Goal: Information Seeking & Learning: Stay updated

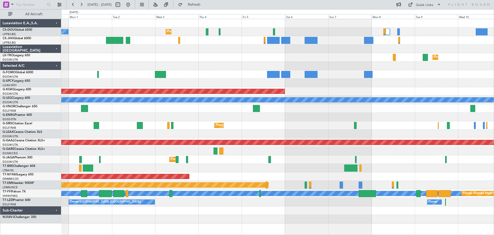
click at [207, 53] on div at bounding box center [277, 49] width 433 height 8
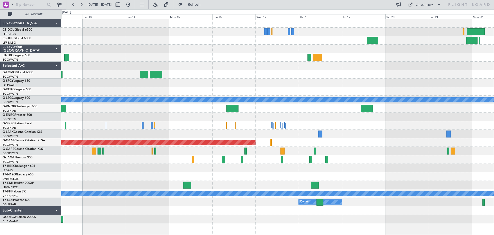
click at [148, 56] on div "A/C Unavailable London (Luton) Planned Maint Dusseldorf Planned Maint Geneva (C…" at bounding box center [277, 121] width 433 height 204
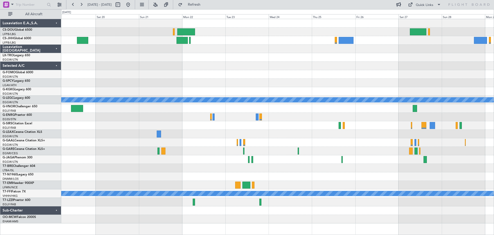
click at [62, 53] on div "A/C Unavailable London (Luton) Planned Maint Dusseldorf Planned Maint Geneva (C…" at bounding box center [277, 121] width 433 height 204
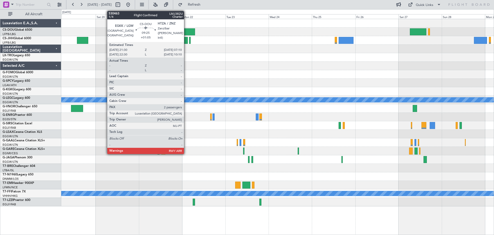
click at [186, 31] on div at bounding box center [186, 31] width 18 height 7
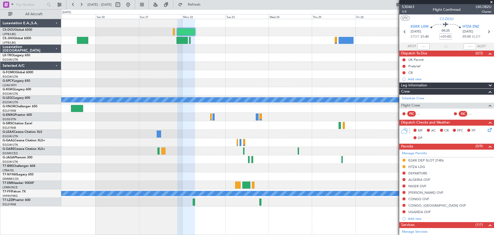
click at [492, 2] on span at bounding box center [491, 2] width 5 height 5
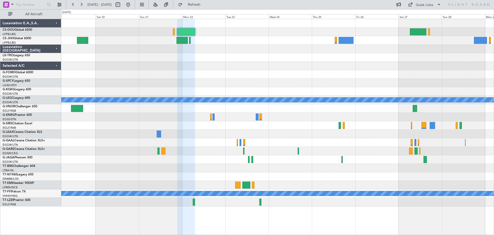
type input "0"
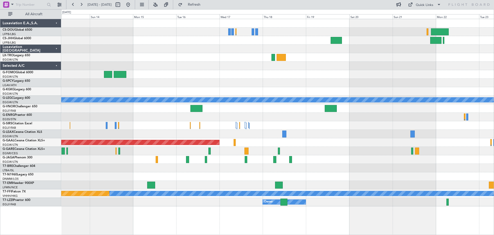
click at [398, 58] on div at bounding box center [277, 57] width 433 height 8
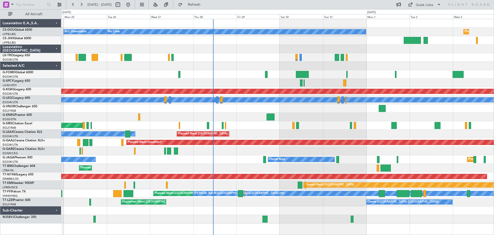
click at [259, 45] on div at bounding box center [277, 49] width 433 height 8
click at [258, 54] on div "Planned Maint [GEOGRAPHIC_DATA] ([GEOGRAPHIC_DATA])" at bounding box center [277, 57] width 433 height 8
click at [82, 3] on button at bounding box center [81, 5] width 8 height 8
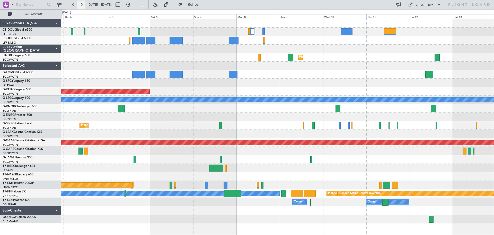
click at [82, 3] on button at bounding box center [81, 5] width 8 height 8
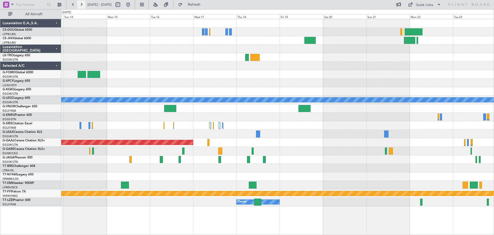
click at [82, 3] on button at bounding box center [81, 5] width 8 height 8
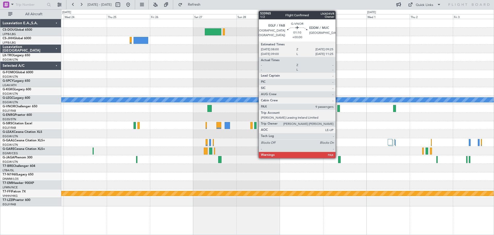
click at [338, 109] on div at bounding box center [338, 108] width 3 height 7
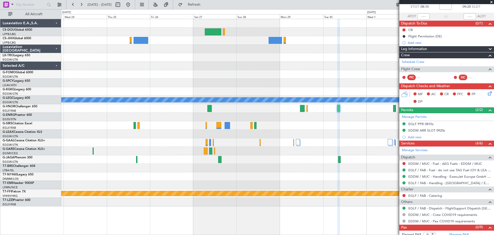
scroll to position [40, 0]
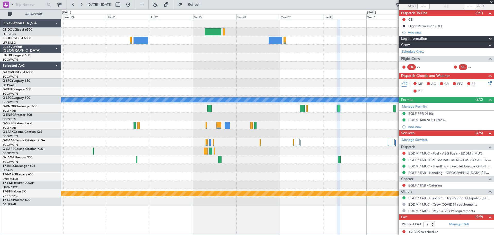
click at [491, 2] on span at bounding box center [491, 2] width 5 height 5
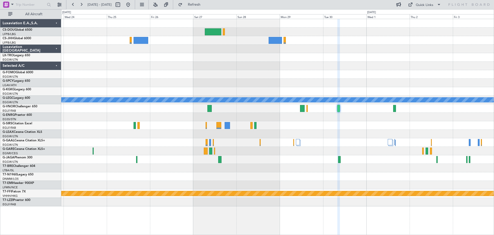
type input "0"
click at [80, 4] on button at bounding box center [81, 5] width 8 height 8
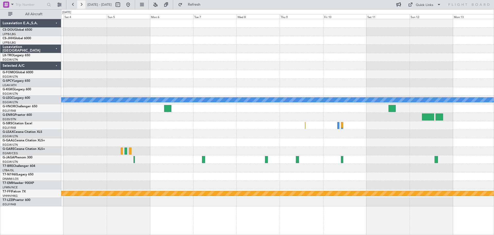
click at [82, 4] on button at bounding box center [81, 5] width 8 height 8
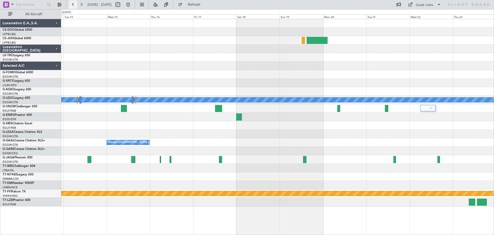
click at [73, 5] on button at bounding box center [73, 5] width 8 height 8
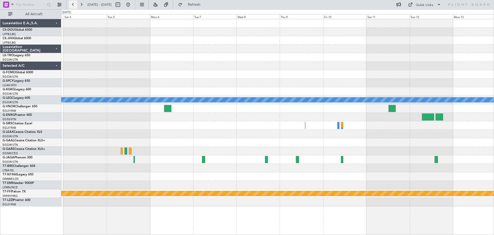
click at [73, 5] on button at bounding box center [73, 5] width 8 height 8
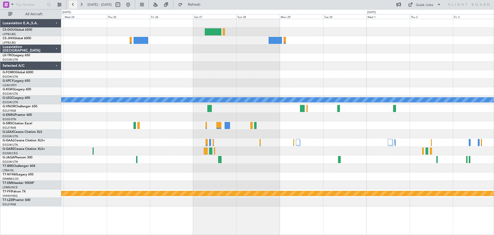
click at [73, 5] on button at bounding box center [73, 5] width 8 height 8
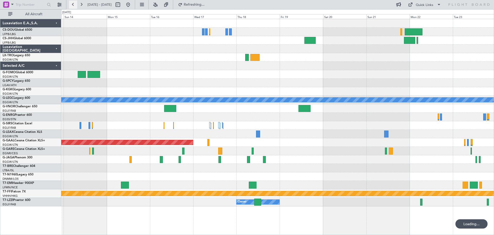
click at [73, 5] on button at bounding box center [73, 5] width 8 height 8
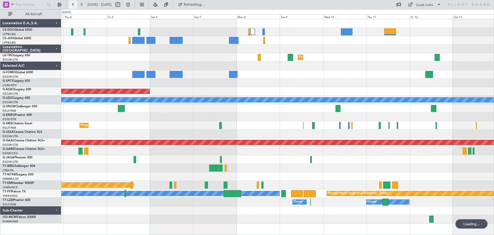
click at [73, 5] on button at bounding box center [73, 5] width 8 height 8
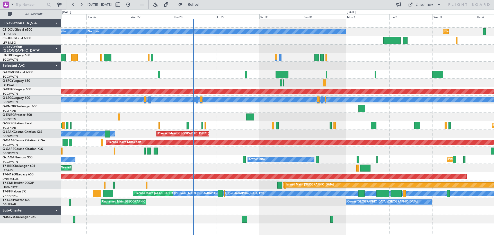
click at [336, 49] on div at bounding box center [277, 49] width 433 height 8
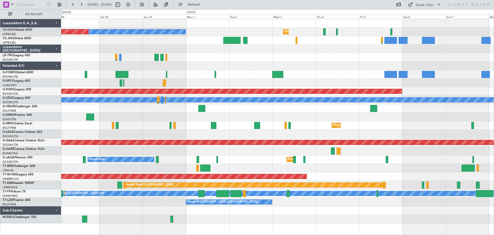
click at [235, 60] on div "Planned Maint Paris (Le Bourget) No Crew Planned Maint Paris (Le Bourget) Plann…" at bounding box center [277, 121] width 433 height 204
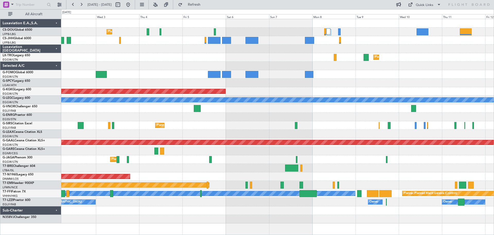
click at [187, 63] on div "Planned Maint Paris (Le Bourget) No Crew Planned Maint Dusseldorf AOG Maint Ist…" at bounding box center [277, 121] width 433 height 204
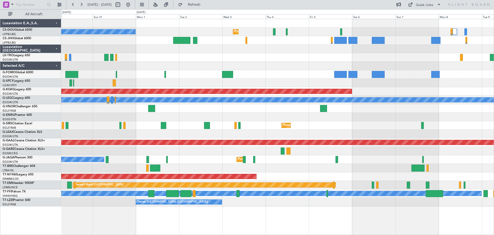
click at [381, 159] on div "Planned Maint London (Luton) Owner Ibiza" at bounding box center [277, 159] width 433 height 8
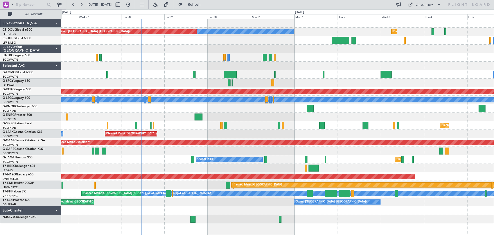
click at [329, 155] on div "Planned Maint London (Luton) Owner Ibiza No Crew Cannes (Mandelieu)" at bounding box center [277, 159] width 433 height 8
click at [81, 6] on button at bounding box center [81, 5] width 8 height 8
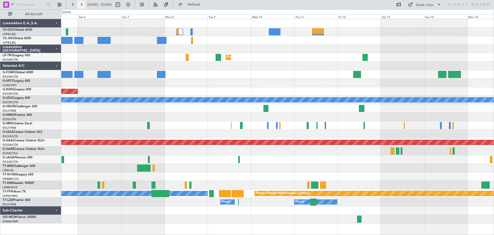
click at [81, 6] on button at bounding box center [81, 5] width 8 height 8
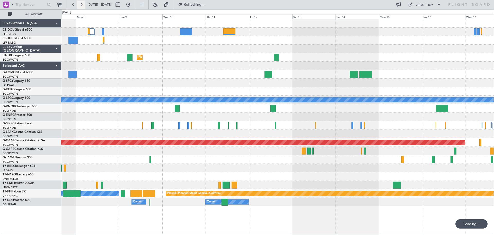
click at [81, 6] on button at bounding box center [81, 5] width 8 height 8
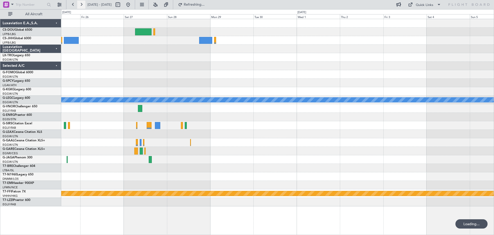
click at [81, 6] on button at bounding box center [81, 5] width 8 height 8
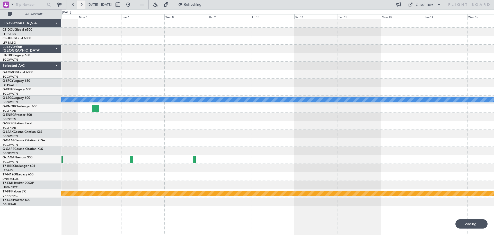
click at [81, 6] on button at bounding box center [81, 5] width 8 height 8
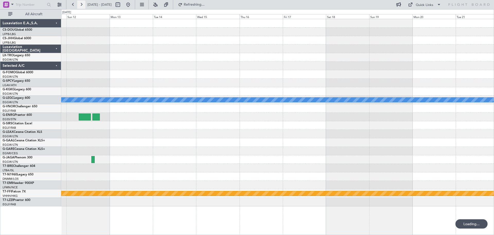
click at [81, 6] on button at bounding box center [81, 5] width 8 height 8
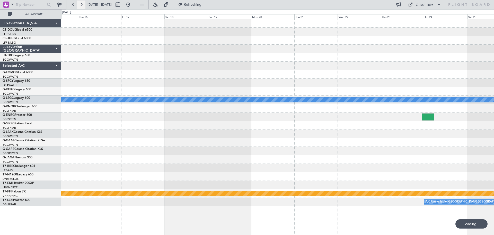
click at [81, 6] on button at bounding box center [81, 5] width 8 height 8
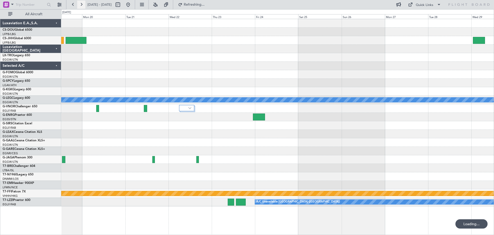
click at [81, 6] on button at bounding box center [81, 5] width 8 height 8
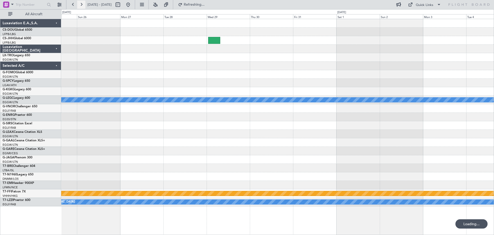
click at [81, 6] on button at bounding box center [81, 5] width 8 height 8
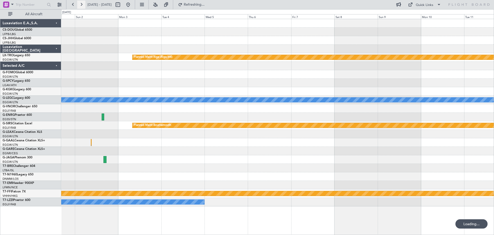
click at [81, 6] on button at bounding box center [81, 5] width 8 height 8
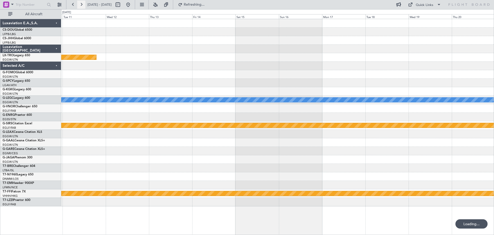
click at [81, 6] on button at bounding box center [81, 5] width 8 height 8
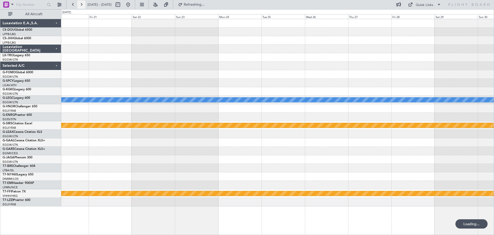
click at [81, 6] on button at bounding box center [81, 5] width 8 height 8
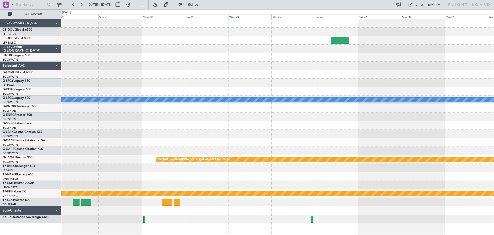
click at [292, 123] on div at bounding box center [277, 125] width 433 height 8
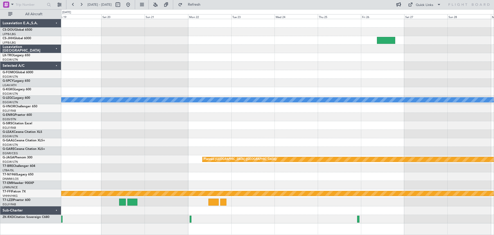
click at [247, 126] on div at bounding box center [277, 125] width 433 height 8
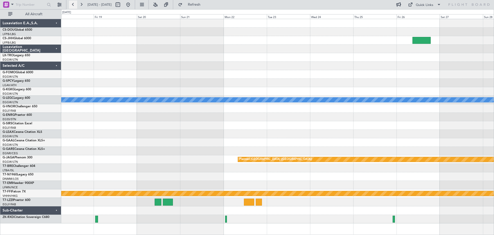
click at [71, 4] on button at bounding box center [73, 5] width 8 height 8
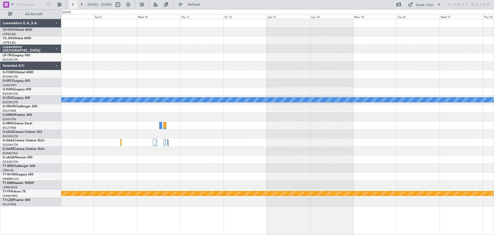
click at [71, 4] on button at bounding box center [73, 5] width 8 height 8
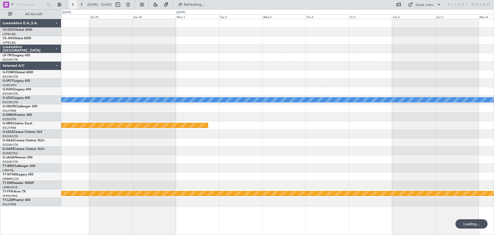
click at [71, 4] on button at bounding box center [73, 5] width 8 height 8
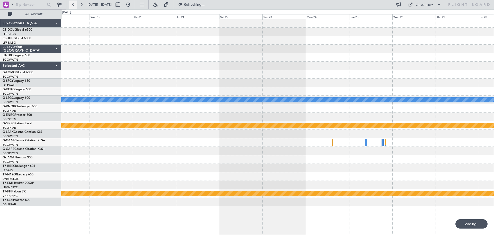
click at [71, 4] on button at bounding box center [73, 5] width 8 height 8
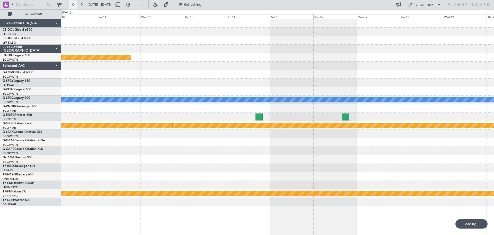
click at [71, 4] on button at bounding box center [73, 5] width 8 height 8
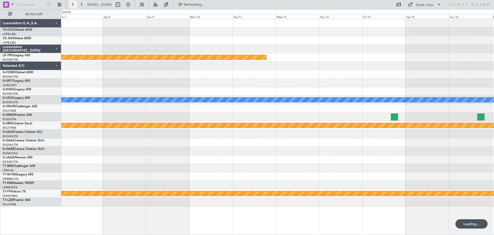
click at [71, 4] on button at bounding box center [73, 5] width 8 height 8
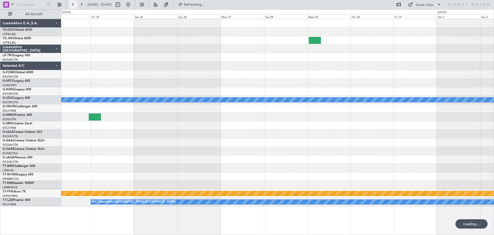
click at [71, 4] on button at bounding box center [73, 5] width 8 height 8
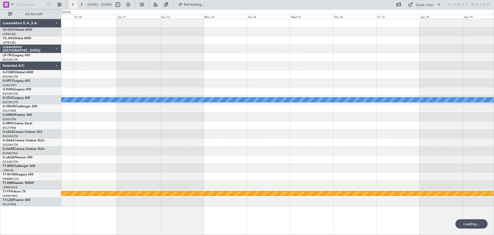
click at [71, 4] on button at bounding box center [73, 5] width 8 height 8
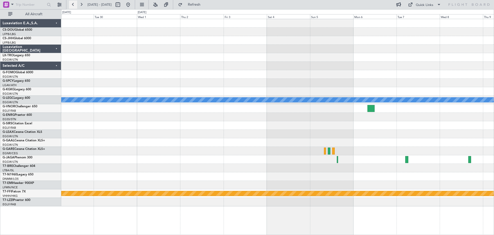
click at [71, 4] on button at bounding box center [73, 5] width 8 height 8
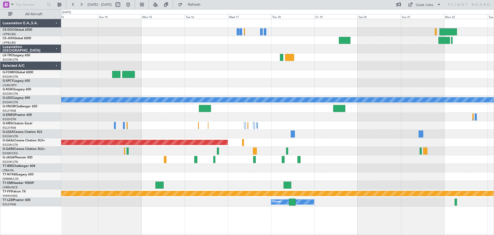
click at [456, 86] on div "A/C Unavailable London (Luton) Planned Maint Dusseldorf Planned Maint Geneva (C…" at bounding box center [277, 112] width 433 height 187
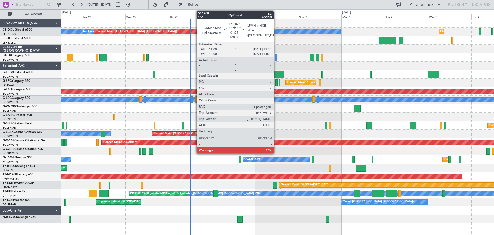
click at [276, 57] on div at bounding box center [276, 57] width 3 height 7
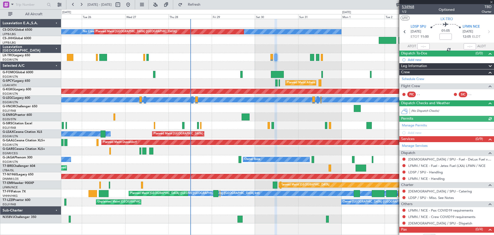
click at [410, 6] on span "534968" at bounding box center [408, 6] width 12 height 5
click at [205, 5] on span "Refresh" at bounding box center [195, 5] width 22 height 4
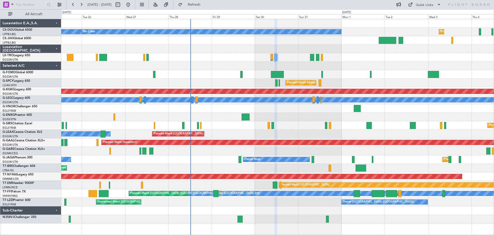
click at [491, 2] on section "534968 1/2 Optioned TBD Charter UTC LX-TRO LDSP SPU 30/08/2025 ETOT 11:00 01:05…" at bounding box center [447, 117] width 95 height 235
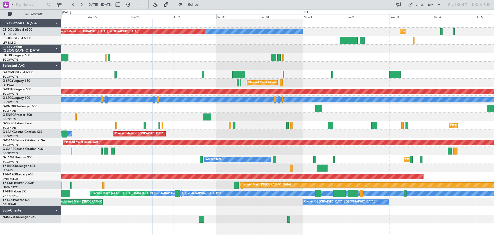
click at [235, 62] on div "Planned Maint Paris (Le Bourget) No Crew Planned Maint Paris (Le Bourget) A/C U…" at bounding box center [277, 121] width 433 height 204
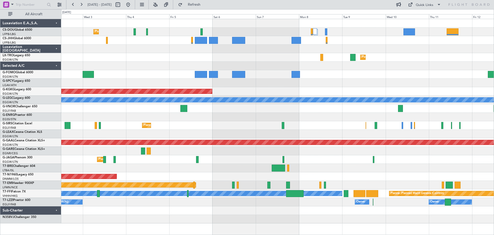
click at [139, 51] on div "Planned Maint Paris (Le Bourget) No Crew Planned Maint Dusseldorf Planned Maint…" at bounding box center [277, 121] width 433 height 204
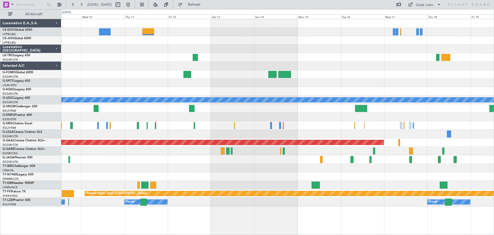
click at [410, 91] on div "Planned Maint Dusseldorf A/C Unavailable London (Luton) Planned Maint Dusseldor…" at bounding box center [277, 112] width 433 height 187
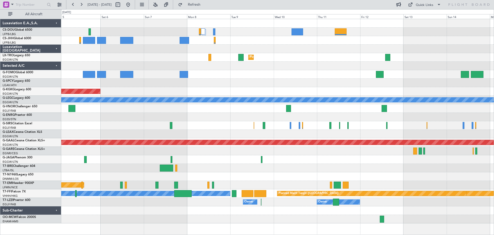
click at [318, 86] on div "Planned Maint Paris (Le Bourget) Planned Maint Dusseldorf AOG Maint Istanbul (A…" at bounding box center [277, 121] width 433 height 204
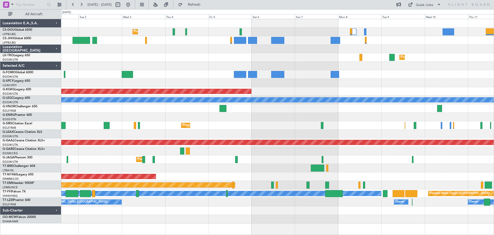
click at [379, 85] on div "Planned Maint Athens ([PERSON_NAME] Intl)" at bounding box center [277, 83] width 433 height 8
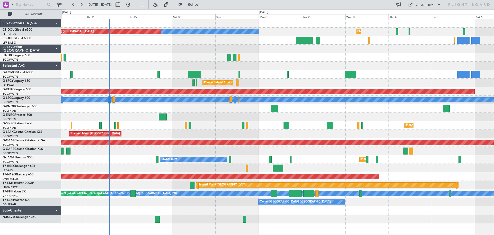
click at [195, 206] on div at bounding box center [277, 210] width 433 height 8
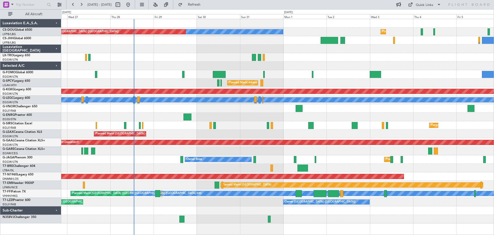
click at [242, 112] on div at bounding box center [277, 108] width 433 height 8
click at [347, 53] on div at bounding box center [277, 57] width 433 height 8
click at [390, 53] on div at bounding box center [277, 57] width 433 height 8
click at [348, 54] on div at bounding box center [277, 57] width 433 height 8
click at [349, 54] on div at bounding box center [277, 57] width 433 height 8
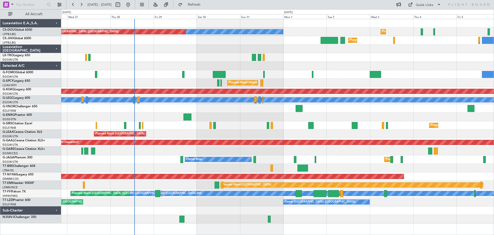
click at [220, 45] on div at bounding box center [277, 49] width 433 height 8
click at [305, 54] on div at bounding box center [277, 57] width 433 height 8
click at [352, 54] on div at bounding box center [277, 57] width 433 height 8
click at [307, 44] on div "Planned Maint [GEOGRAPHIC_DATA] ([GEOGRAPHIC_DATA])" at bounding box center [277, 40] width 433 height 8
click at [305, 53] on div at bounding box center [277, 57] width 433 height 8
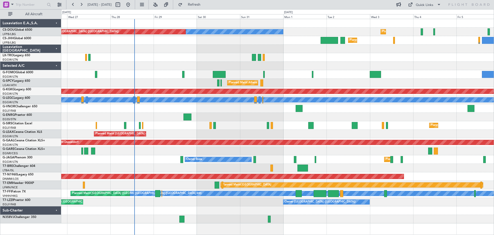
click at [346, 53] on div at bounding box center [277, 49] width 433 height 8
click at [393, 53] on div at bounding box center [277, 49] width 433 height 8
click at [438, 54] on div at bounding box center [277, 57] width 433 height 8
click at [172, 45] on div at bounding box center [277, 49] width 433 height 8
click at [174, 53] on div at bounding box center [277, 57] width 433 height 8
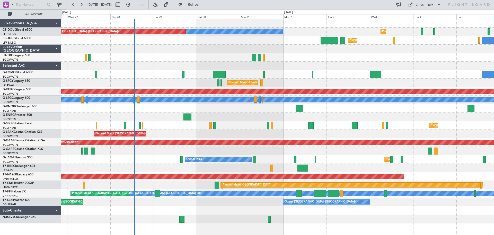
click at [219, 44] on div "Planned Maint [GEOGRAPHIC_DATA] ([GEOGRAPHIC_DATA])" at bounding box center [277, 40] width 433 height 8
click at [175, 44] on div "Planned Maint [GEOGRAPHIC_DATA] ([GEOGRAPHIC_DATA])" at bounding box center [277, 40] width 433 height 8
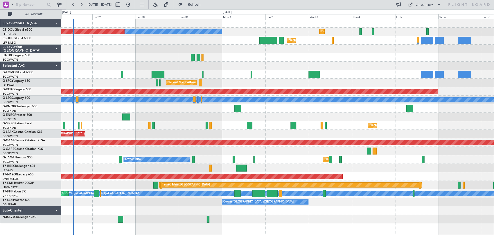
click at [367, 58] on div "Planned Maint Dusseldorf" at bounding box center [277, 57] width 433 height 8
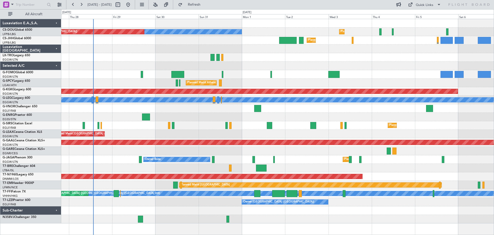
click at [263, 62] on div "Planned Maint Paris (Le Bourget) No Crew Planned Maint Paris (Le Bourget) A/C U…" at bounding box center [277, 121] width 433 height 204
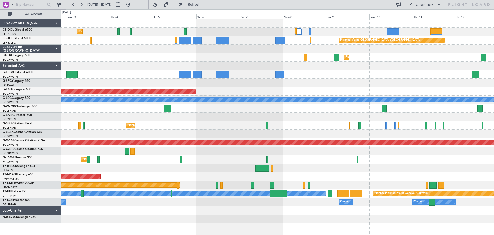
click at [150, 62] on div "Planned Maint Paris (Le Bourget) No Crew Planned Maint Paris (Le Bourget) Plann…" at bounding box center [277, 121] width 433 height 204
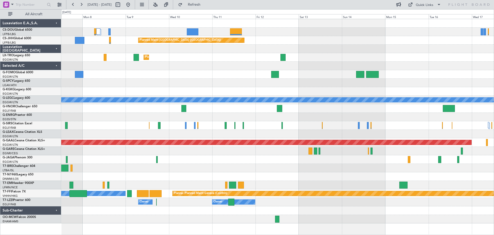
click at [156, 93] on div "Planned Maint Paris (Le Bourget) Planned Maint Dusseldorf AOG Maint Istanbul (A…" at bounding box center [277, 121] width 433 height 204
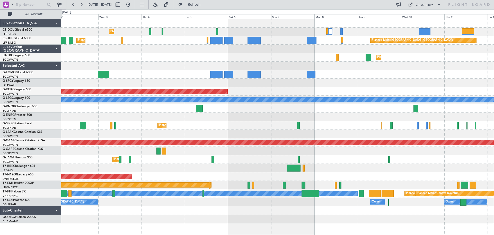
click at [363, 151] on div "Planned Maint Paris (Le Bourget) No Crew Planned Maint Paris (Le Bourget) Plann…" at bounding box center [277, 121] width 433 height 204
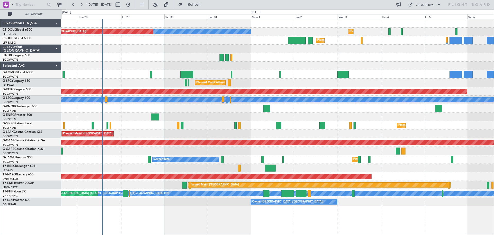
click at [319, 132] on div "Planned Maint London (Luton) Owner" at bounding box center [277, 133] width 433 height 8
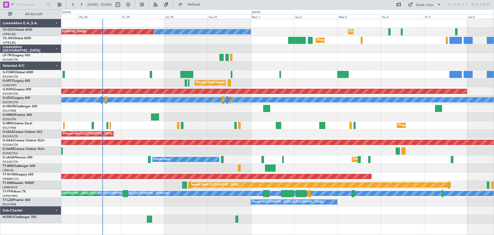
click at [272, 54] on div at bounding box center [277, 57] width 433 height 8
click at [143, 53] on div at bounding box center [277, 57] width 433 height 8
click at [142, 62] on div at bounding box center [277, 66] width 433 height 8
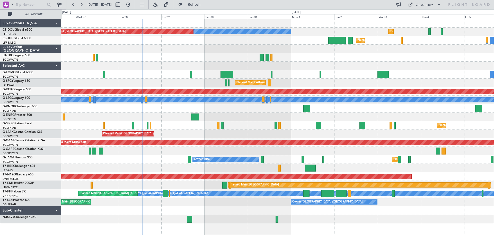
click at [328, 64] on div at bounding box center [277, 66] width 433 height 8
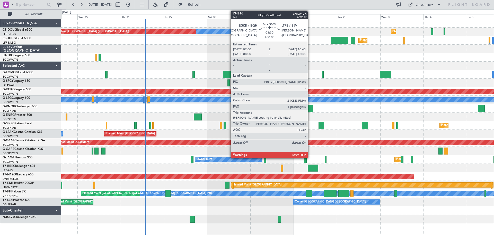
click at [310, 108] on div at bounding box center [309, 108] width 7 height 7
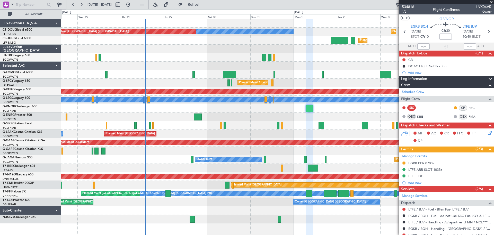
scroll to position [87, 0]
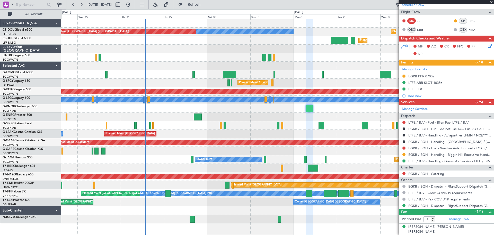
click at [491, 2] on span at bounding box center [491, 2] width 5 height 5
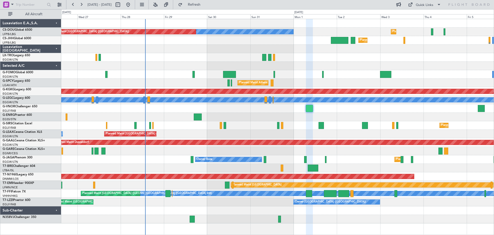
type input "0"
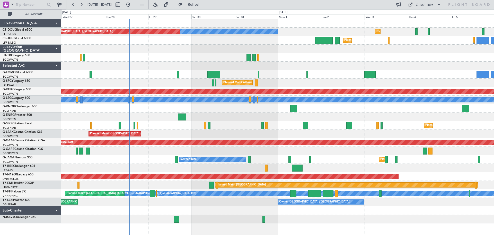
click at [310, 62] on div "Planned Maint [GEOGRAPHIC_DATA] ([GEOGRAPHIC_DATA]) No Crew Planned Maint [GEOG…" at bounding box center [277, 121] width 433 height 204
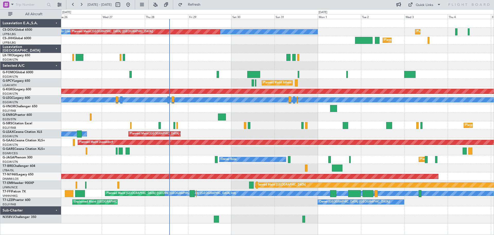
click at [209, 56] on div at bounding box center [277, 57] width 433 height 8
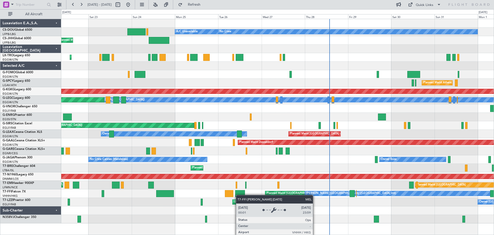
click at [318, 195] on div "Planned Maint [GEOGRAPHIC_DATA] ([GEOGRAPHIC_DATA]) No Crew A/C Unavailable Pla…" at bounding box center [277, 121] width 433 height 204
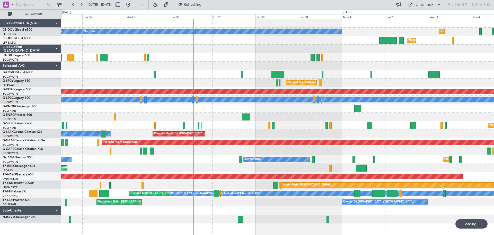
click at [256, 201] on div "Unplanned Maint [GEOGRAPHIC_DATA] ([GEOGRAPHIC_DATA]) Owner London ([GEOGRAPHIC…" at bounding box center [277, 201] width 433 height 8
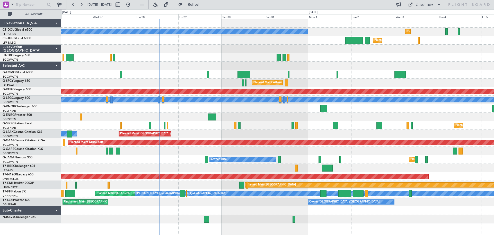
click at [421, 202] on div "Unplanned Maint [GEOGRAPHIC_DATA] ([GEOGRAPHIC_DATA]) Owner London ([GEOGRAPHIC…" at bounding box center [277, 201] width 433 height 8
click at [201, 53] on div at bounding box center [277, 57] width 433 height 8
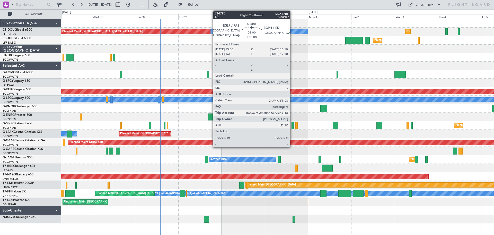
click at [292, 126] on div at bounding box center [293, 125] width 2 height 7
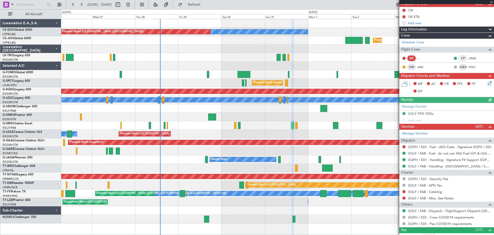
scroll to position [51, 0]
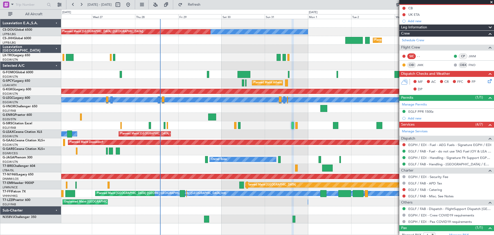
click at [490, 2] on span at bounding box center [491, 2] width 5 height 5
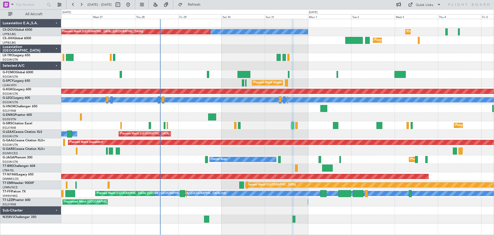
type input "0"
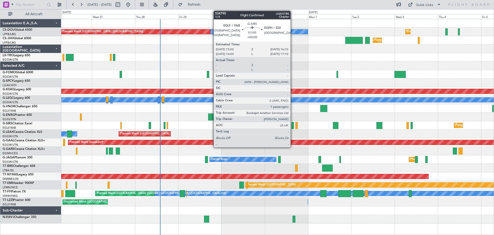
click at [293, 125] on div at bounding box center [293, 125] width 2 height 7
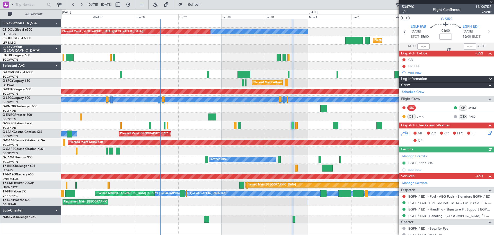
scroll to position [67, 0]
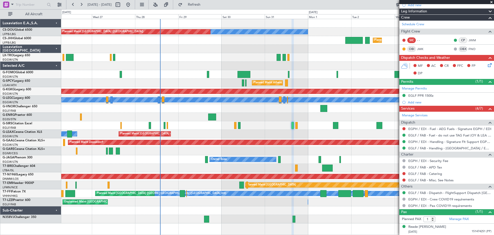
click at [491, 2] on span at bounding box center [491, 2] width 5 height 5
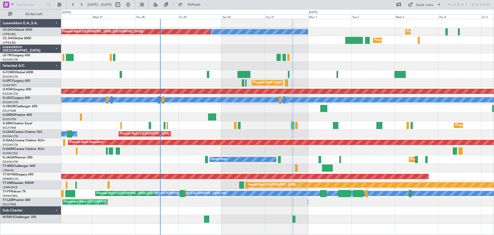
type input "0"
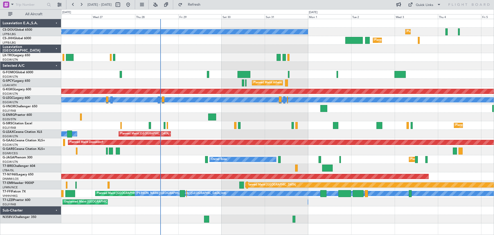
click at [331, 53] on div at bounding box center [277, 57] width 433 height 8
click at [199, 54] on div at bounding box center [277, 57] width 433 height 8
click at [199, 45] on div at bounding box center [277, 49] width 433 height 8
click at [199, 54] on div at bounding box center [277, 57] width 433 height 8
click at [198, 45] on div at bounding box center [277, 49] width 433 height 8
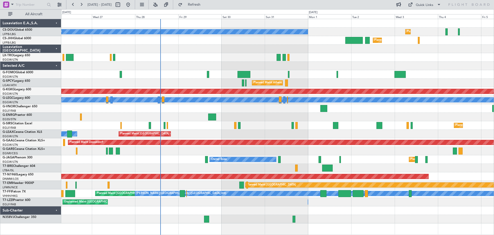
click at [199, 53] on div at bounding box center [277, 57] width 433 height 8
click at [461, 62] on div at bounding box center [277, 66] width 433 height 8
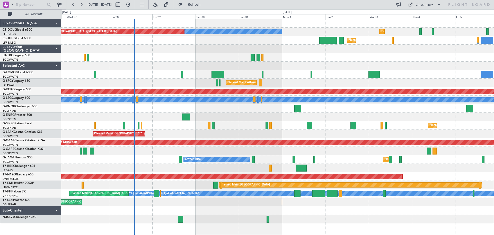
click at [435, 64] on div at bounding box center [277, 66] width 433 height 8
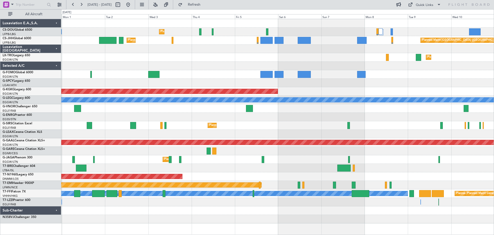
click at [209, 66] on div at bounding box center [277, 66] width 433 height 8
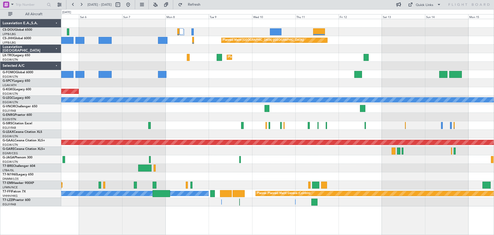
click at [253, 78] on div at bounding box center [277, 74] width 433 height 8
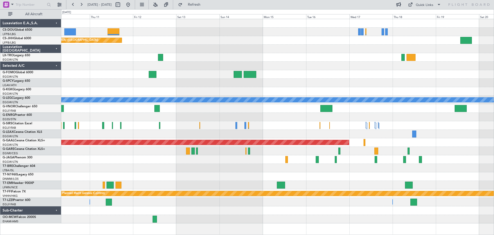
click at [201, 88] on div at bounding box center [277, 91] width 433 height 8
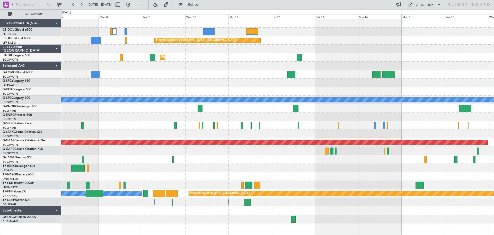
click at [255, 80] on div at bounding box center [277, 83] width 433 height 8
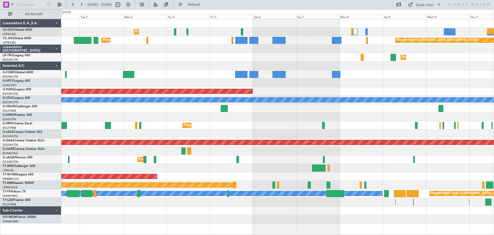
click at [403, 83] on div "Planned Maint Athens ([PERSON_NAME] Intl)" at bounding box center [277, 83] width 433 height 8
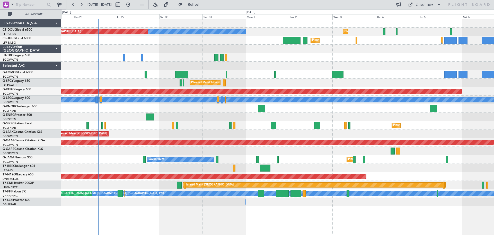
click at [393, 70] on div "Planned Maint [GEOGRAPHIC_DATA] ([GEOGRAPHIC_DATA]) No Crew Planned Maint [GEOG…" at bounding box center [277, 112] width 433 height 187
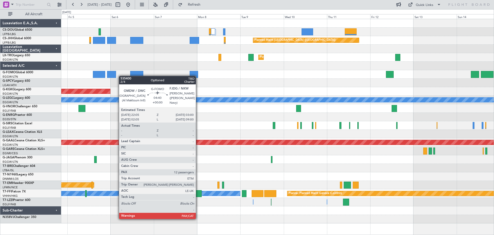
click at [110, 76] on div "Planned Maint [GEOGRAPHIC_DATA] ([GEOGRAPHIC_DATA]) Planned Maint [GEOGRAPHIC_D…" at bounding box center [277, 121] width 433 height 204
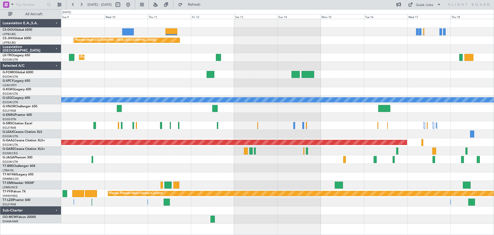
click at [188, 88] on div at bounding box center [277, 91] width 433 height 8
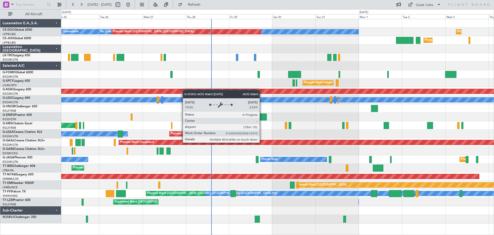
click at [266, 91] on div "Planned Maint [GEOGRAPHIC_DATA] ([GEOGRAPHIC_DATA]) No Crew Planned Maint [GEOG…" at bounding box center [277, 121] width 433 height 204
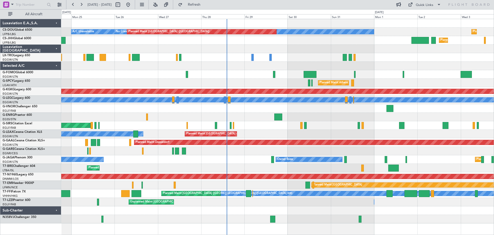
click at [213, 81] on div "Planned Maint [GEOGRAPHIC_DATA] ([GEOGRAPHIC_DATA]) No Crew Planned Maint [GEOG…" at bounding box center [277, 121] width 433 height 204
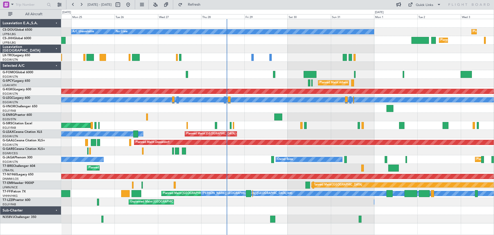
click at [397, 53] on div "Planned Maint [GEOGRAPHIC_DATA] ([GEOGRAPHIC_DATA])" at bounding box center [277, 57] width 433 height 8
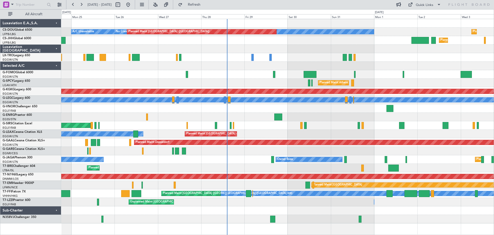
click at [221, 46] on div at bounding box center [277, 49] width 433 height 8
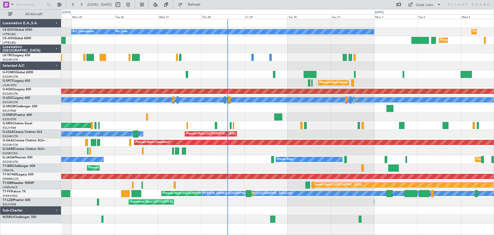
click at [310, 45] on div at bounding box center [277, 49] width 433 height 8
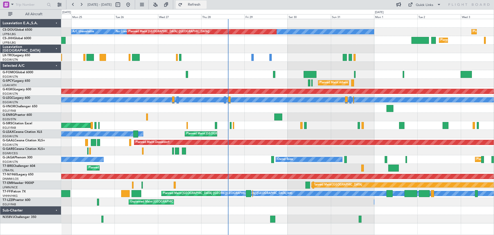
click at [204, 4] on span "Refresh" at bounding box center [195, 5] width 22 height 4
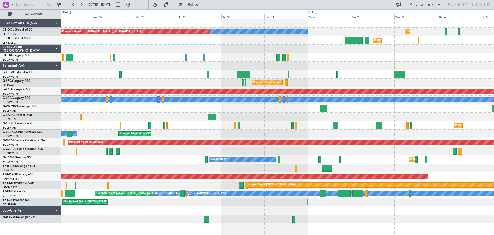
click at [338, 51] on div at bounding box center [277, 49] width 433 height 8
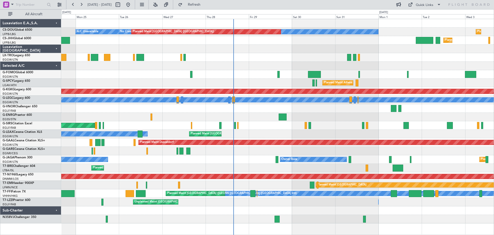
click at [258, 61] on div "Planned Maint [GEOGRAPHIC_DATA] ([GEOGRAPHIC_DATA])" at bounding box center [277, 57] width 433 height 8
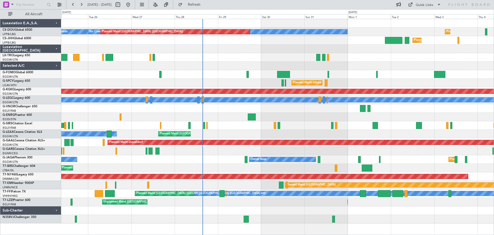
click at [223, 54] on div at bounding box center [277, 57] width 433 height 8
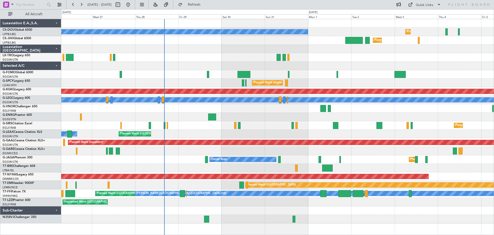
click at [199, 54] on div at bounding box center [277, 57] width 433 height 8
